Goal: Check status: Check status

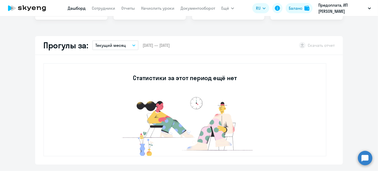
scroll to position [103, 0]
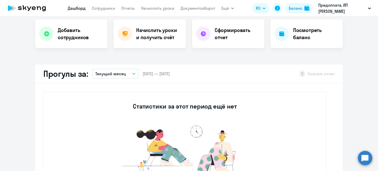
click at [131, 73] on button "Текущий месяц" at bounding box center [115, 74] width 46 height 10
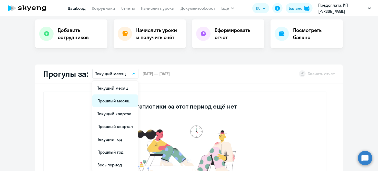
click at [124, 99] on li "Прошлый месяц" at bounding box center [115, 101] width 46 height 13
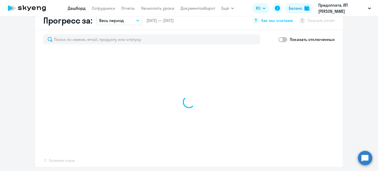
scroll to position [286, 0]
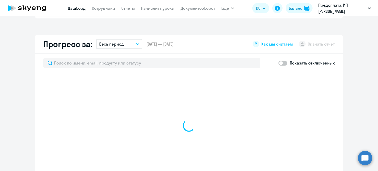
select select "30"
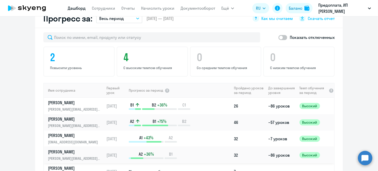
scroll to position [312, 0]
click at [107, 11] on link "Сотрудники" at bounding box center [103, 8] width 23 height 5
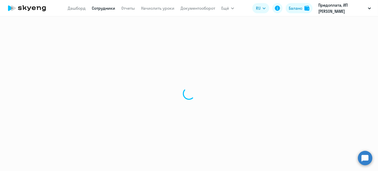
select select "30"
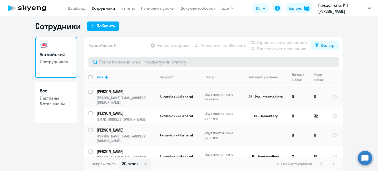
scroll to position [26, 0]
